Goal: Task Accomplishment & Management: Manage account settings

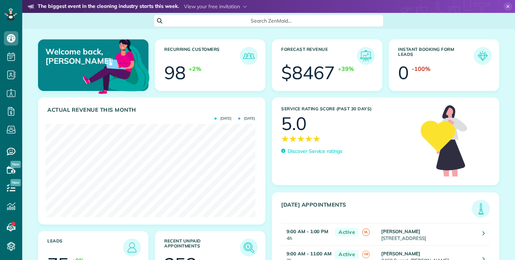
scroll to position [93, 209]
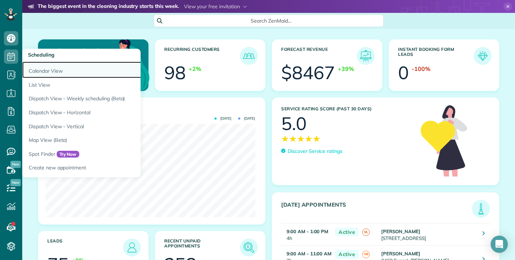
drag, startPoint x: 44, startPoint y: 71, endPoint x: 38, endPoint y: 70, distance: 6.4
click at [44, 71] on link "Calendar View" at bounding box center [111, 70] width 179 height 16
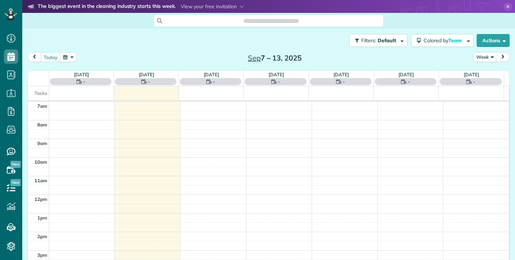
scroll to position [3, 3]
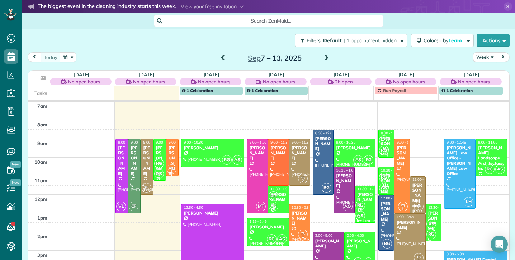
click at [295, 150] on div "[PERSON_NAME]" at bounding box center [299, 153] width 17 height 15
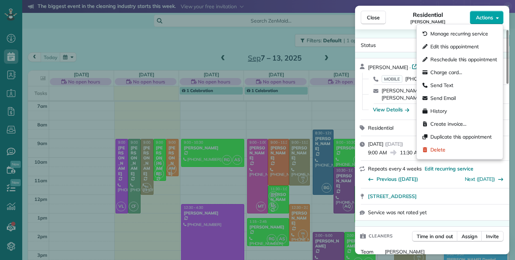
click at [480, 18] on span "Actions" at bounding box center [484, 17] width 17 height 7
click at [400, 19] on div "Residential [PERSON_NAME]" at bounding box center [428, 17] width 84 height 14
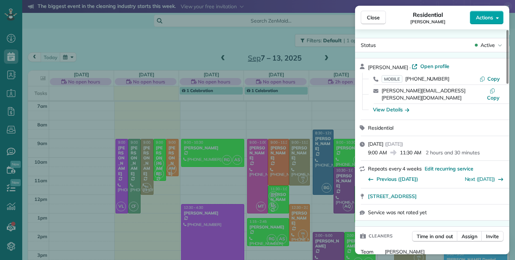
click at [484, 19] on span "Actions" at bounding box center [484, 17] width 17 height 7
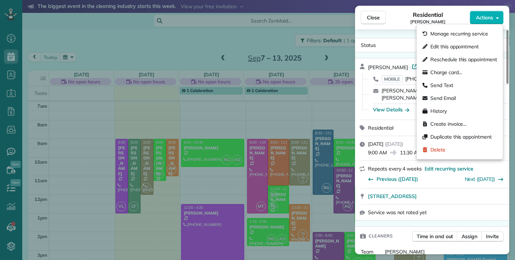
drag, startPoint x: 401, startPoint y: 26, endPoint x: 411, endPoint y: 38, distance: 16.0
click at [402, 27] on div "Close Residential [PERSON_NAME] Actions" at bounding box center [432, 18] width 154 height 24
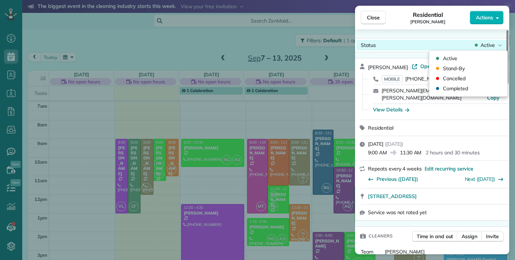
click at [491, 47] on span "Active" at bounding box center [488, 45] width 14 height 7
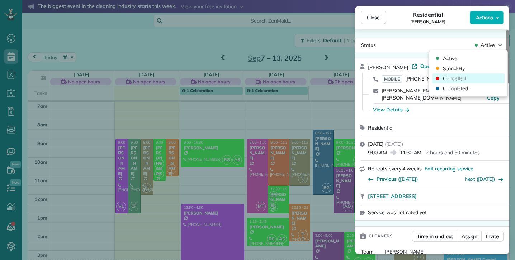
click at [468, 80] on div "Cancelled" at bounding box center [468, 79] width 72 height 10
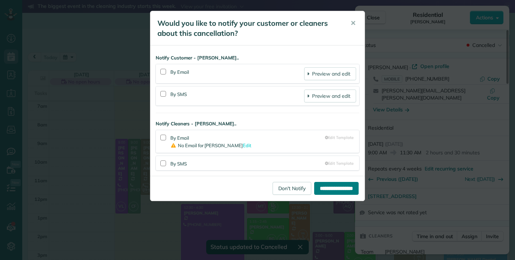
click at [335, 190] on input "**********" at bounding box center [336, 188] width 44 height 13
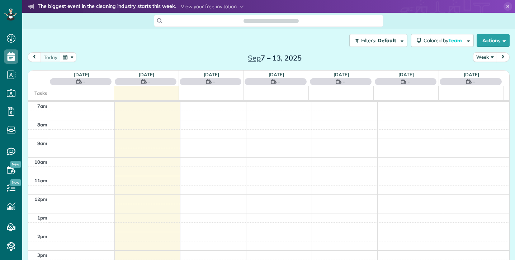
scroll to position [3, 3]
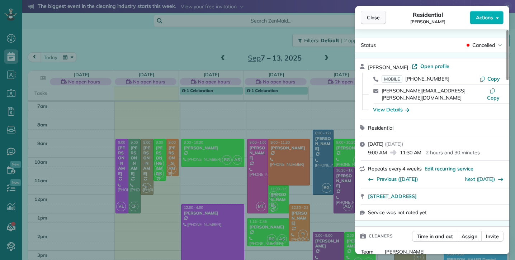
click at [377, 18] on span "Close" at bounding box center [373, 17] width 13 height 7
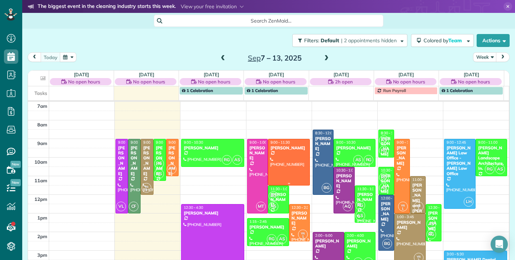
click at [285, 156] on div at bounding box center [288, 162] width 41 height 46
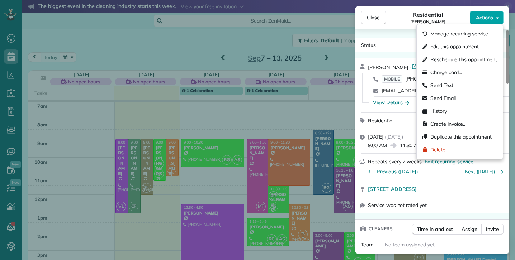
click at [491, 17] on span "Actions" at bounding box center [484, 17] width 17 height 7
click at [435, 149] on span "Delete" at bounding box center [437, 149] width 15 height 7
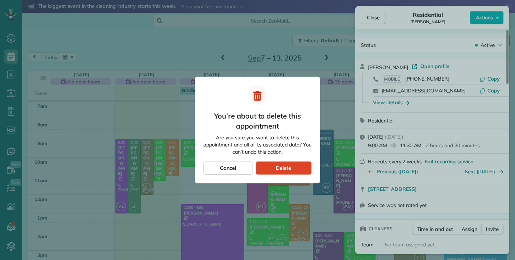
click at [276, 165] on div "Delete" at bounding box center [284, 168] width 56 height 14
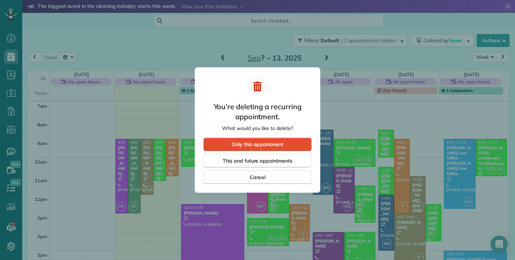
click at [376, 16] on div at bounding box center [257, 130] width 515 height 260
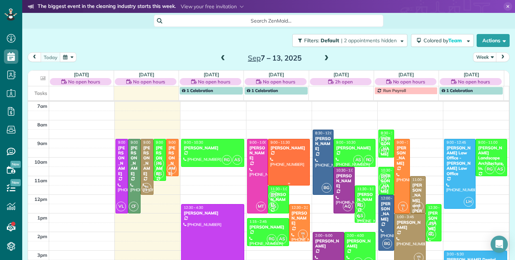
click at [293, 152] on div at bounding box center [288, 162] width 41 height 46
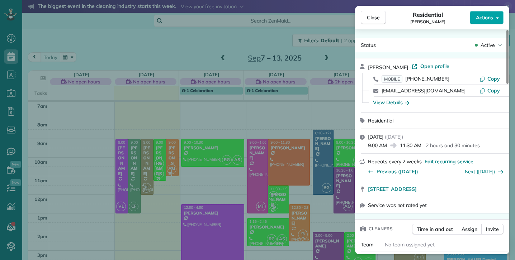
click at [493, 22] on button "Actions" at bounding box center [487, 18] width 34 height 14
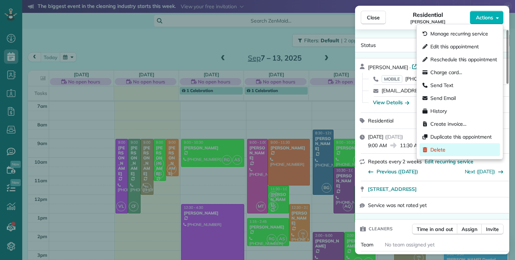
click at [440, 151] on span "Delete" at bounding box center [437, 149] width 15 height 7
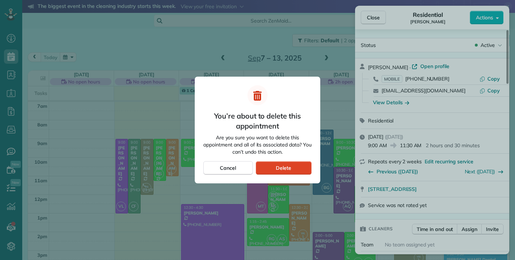
click at [274, 169] on div "Delete" at bounding box center [284, 168] width 56 height 14
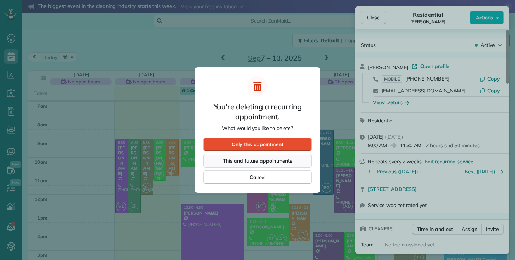
click at [261, 160] on span "This and future appointments" at bounding box center [258, 160] width 70 height 7
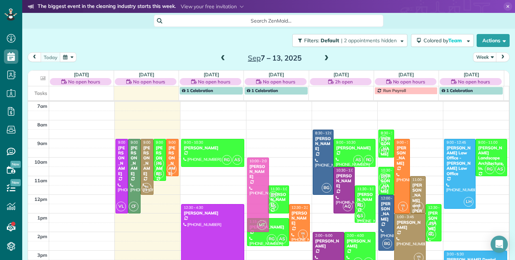
drag, startPoint x: 257, startPoint y: 155, endPoint x: 256, endPoint y: 176, distance: 20.8
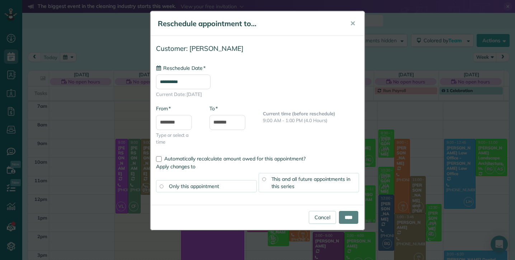
type input "**********"
click at [345, 216] on input "****" at bounding box center [348, 217] width 19 height 13
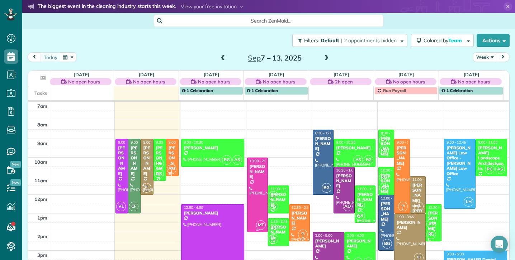
click at [247, 192] on div at bounding box center [257, 195] width 20 height 74
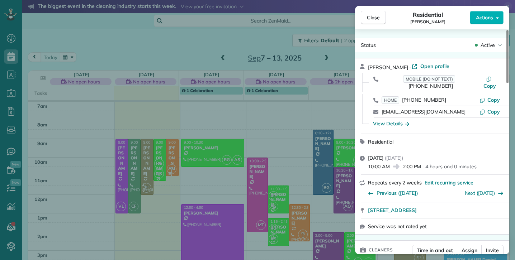
drag, startPoint x: 368, startPoint y: 203, endPoint x: 374, endPoint y: 211, distance: 10.3
click at [374, 212] on div "Judy Drew · Open profile MOBILE (DO NOT TEXT) (805) 907-8912 Copy HOME (805) 64…" at bounding box center [432, 146] width 154 height 177
click at [369, 21] on span "Close" at bounding box center [373, 17] width 13 height 7
